Goal: Transaction & Acquisition: Purchase product/service

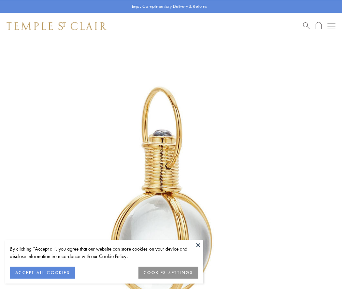
scroll to position [170, 0]
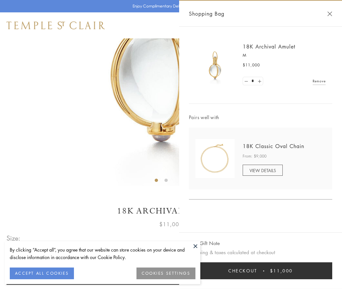
click at [260, 271] on button "Checkout $11,000" at bounding box center [260, 270] width 143 height 17
